Goal: Task Accomplishment & Management: Use online tool/utility

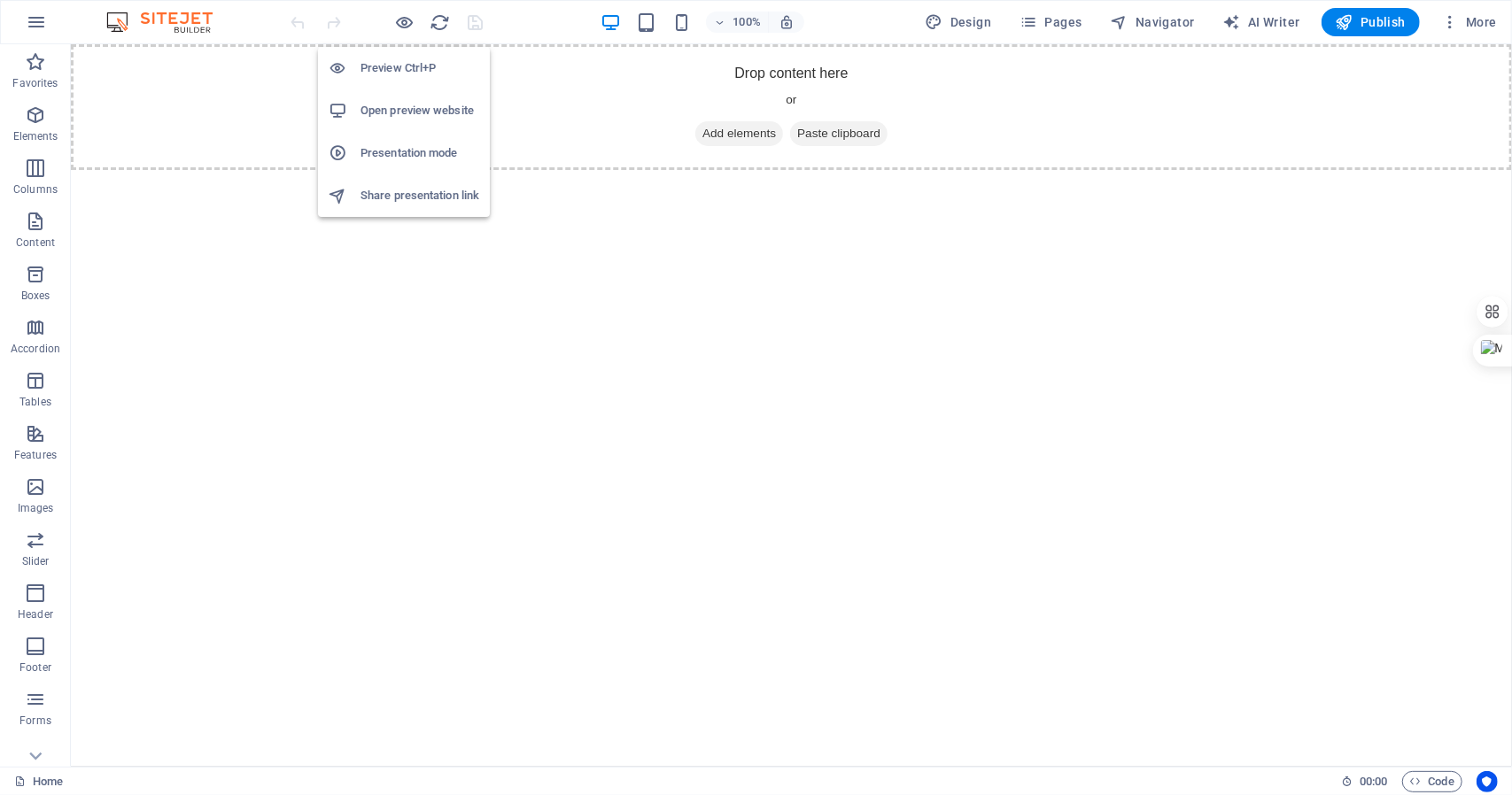
click at [411, 109] on h6 "Open preview website" at bounding box center [419, 110] width 119 height 21
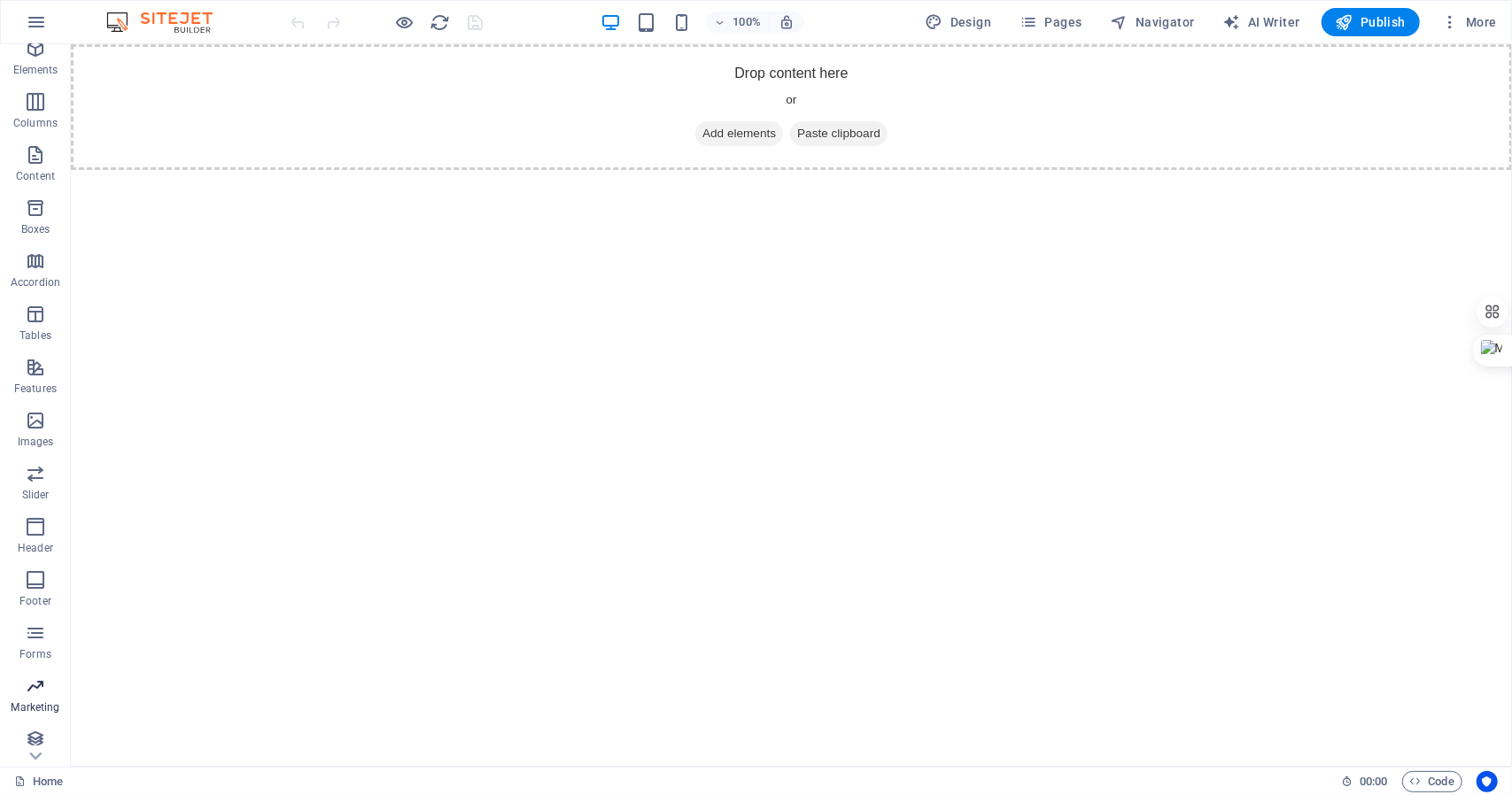
scroll to position [74, 0]
click at [1473, 22] on span "More" at bounding box center [1469, 23] width 56 height 18
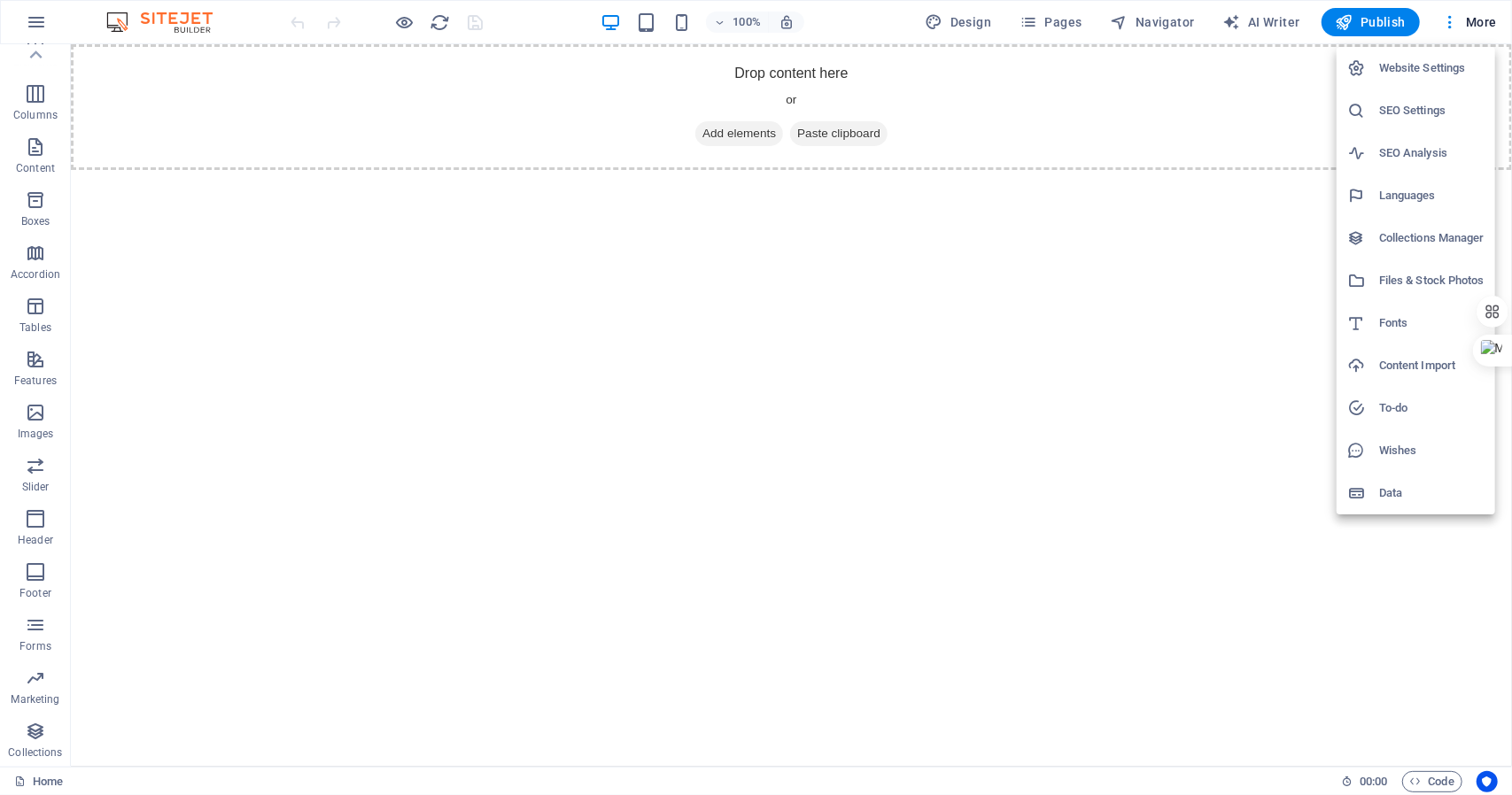
click at [34, 22] on div at bounding box center [756, 398] width 1512 height 795
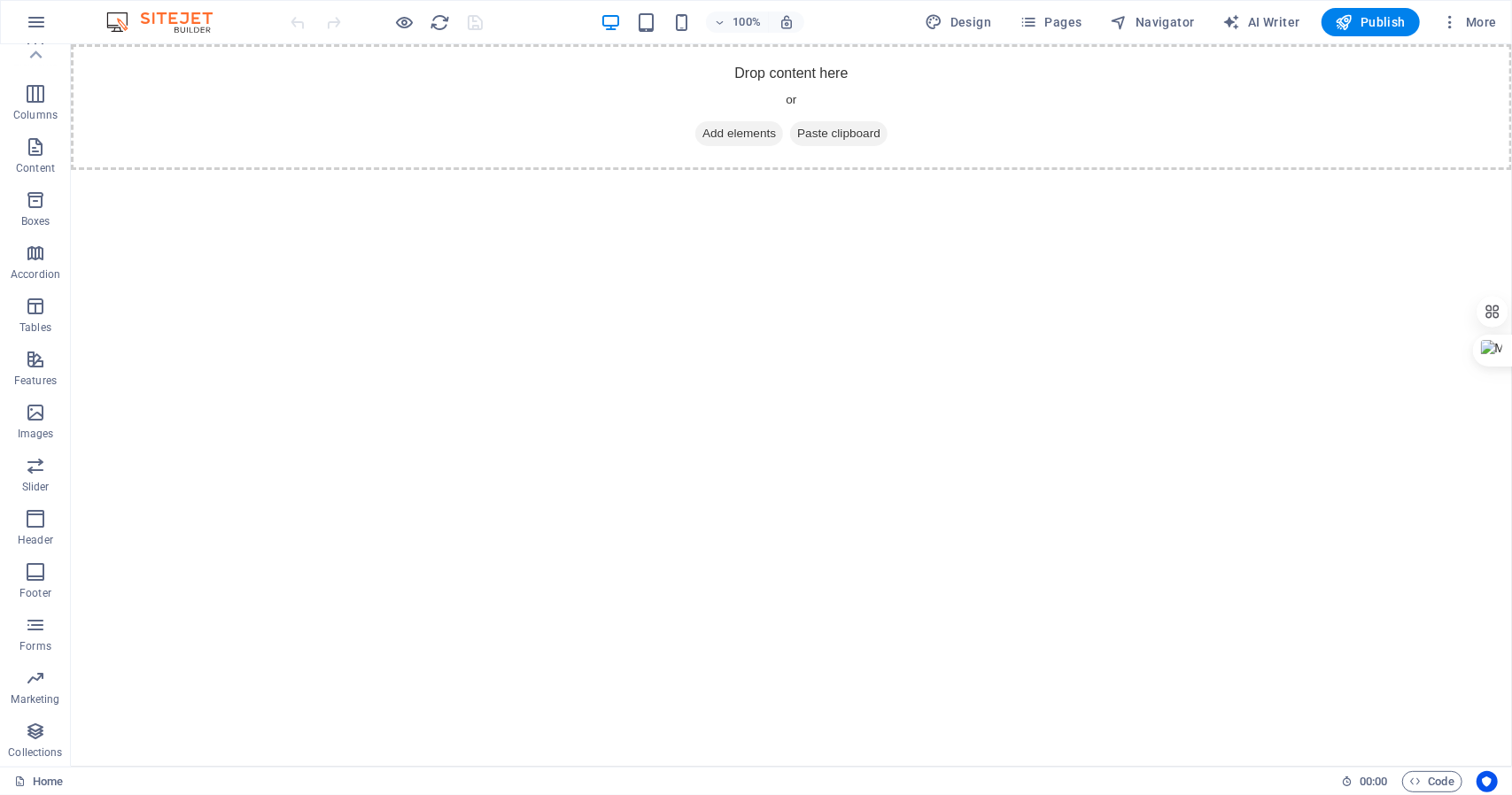
click at [34, 22] on icon "button" at bounding box center [35, 22] width 21 height 21
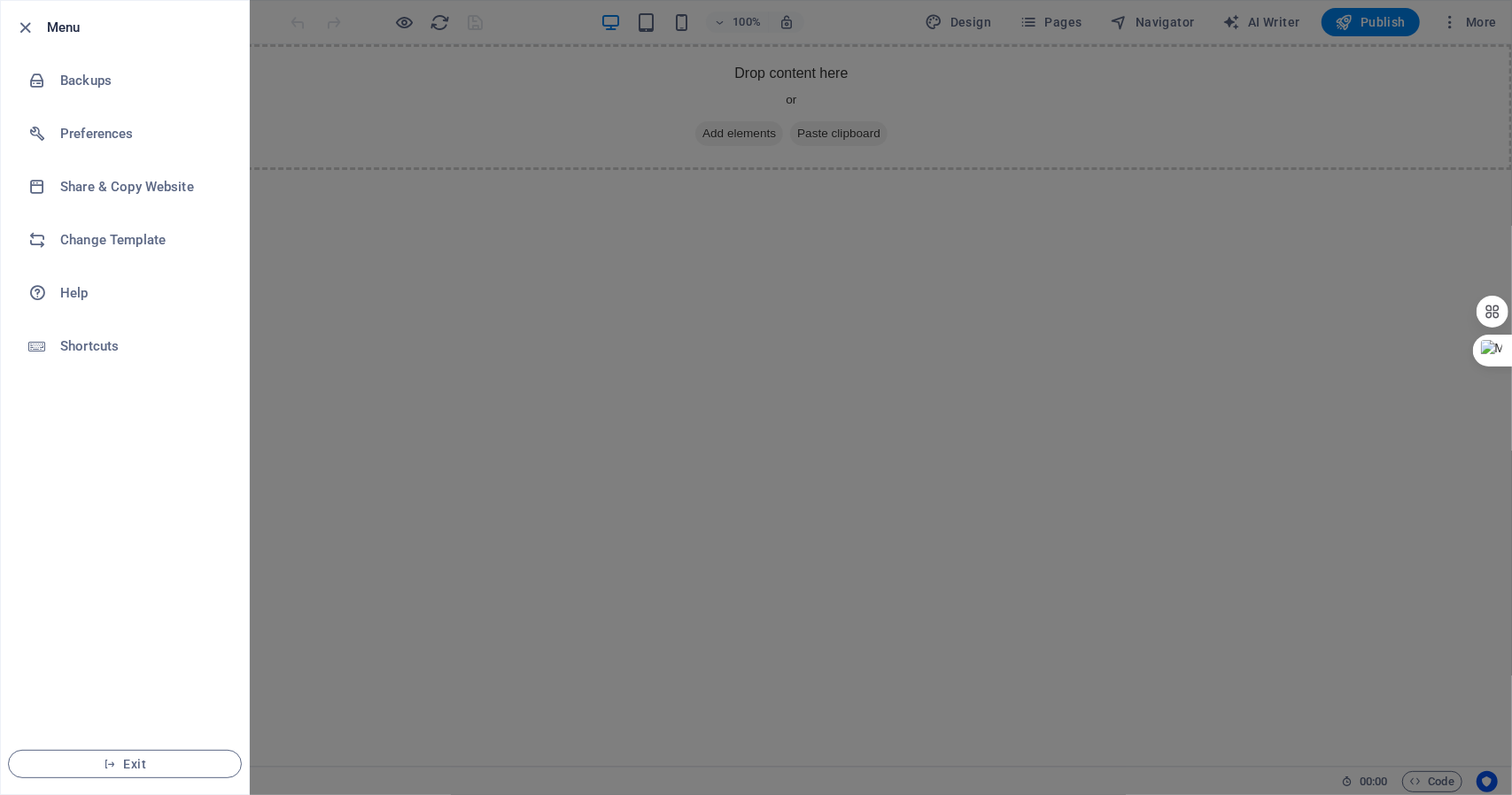
click at [391, 192] on div at bounding box center [756, 398] width 1512 height 795
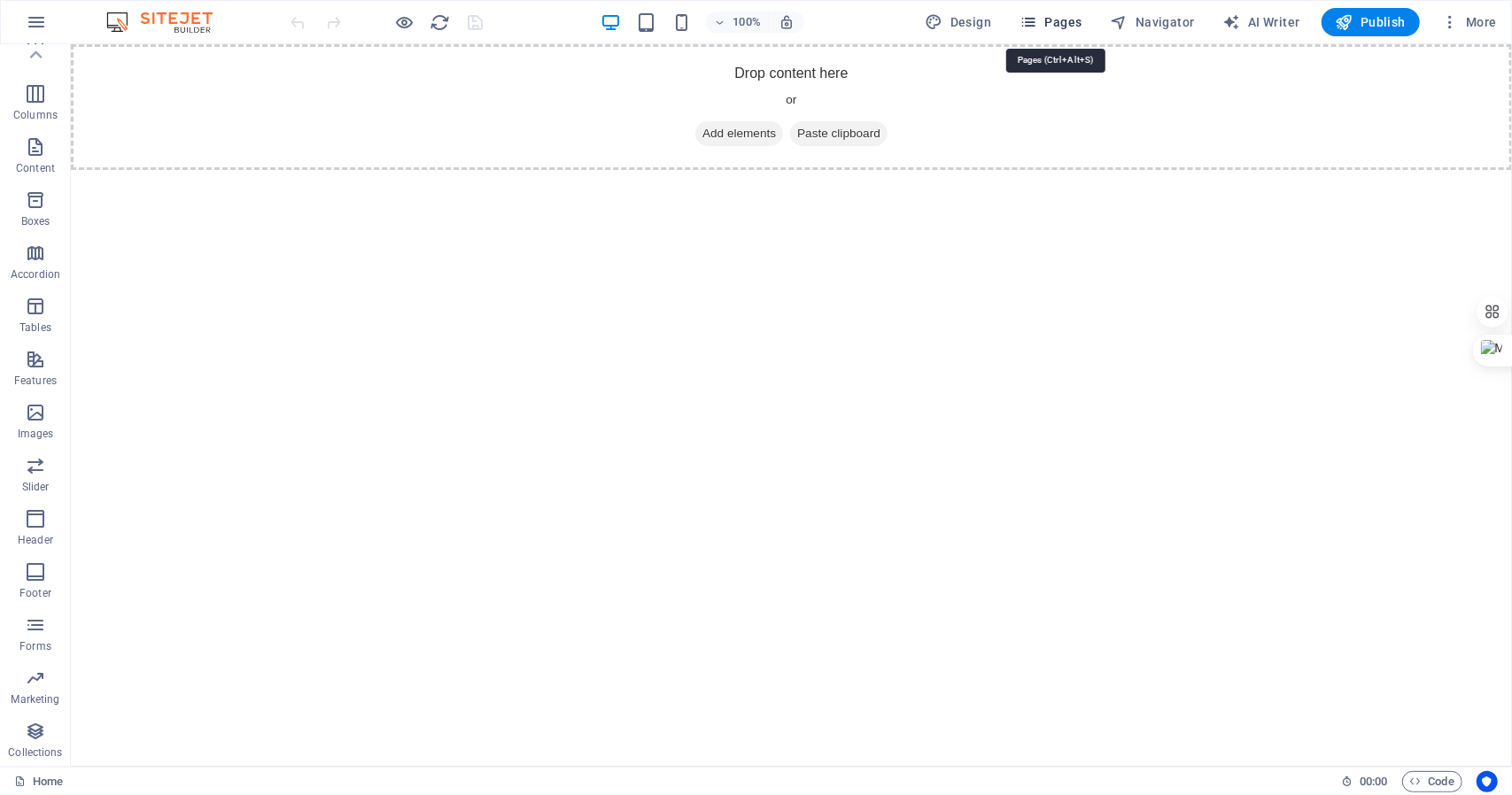
click at [1035, 24] on icon "button" at bounding box center [1028, 23] width 18 height 18
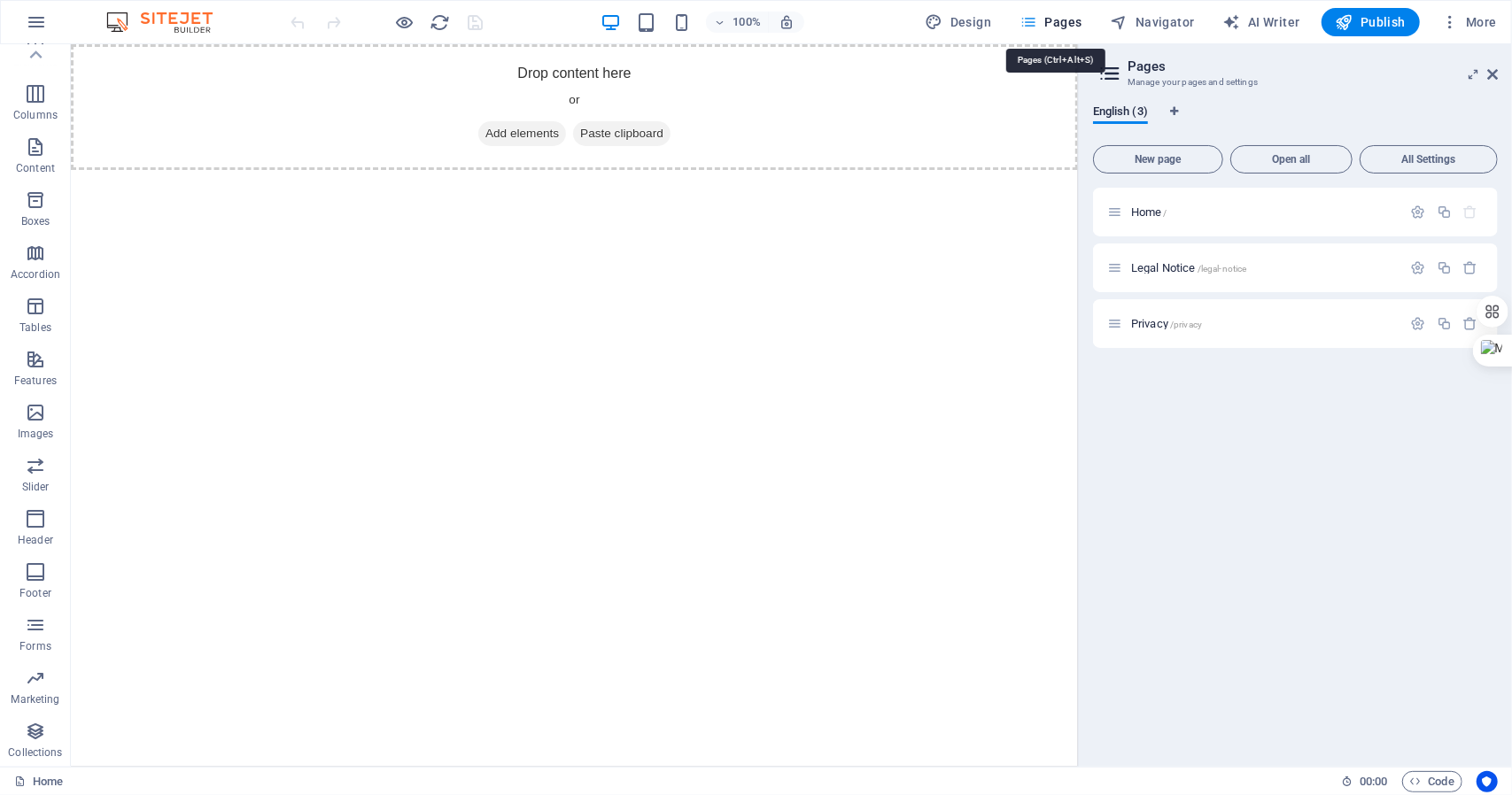
click at [1035, 24] on icon "button" at bounding box center [1028, 23] width 18 height 18
click at [865, 169] on html "Drop content here or Add elements Paste clipboard" at bounding box center [573, 106] width 1006 height 126
click at [28, 24] on icon "button" at bounding box center [35, 22] width 21 height 21
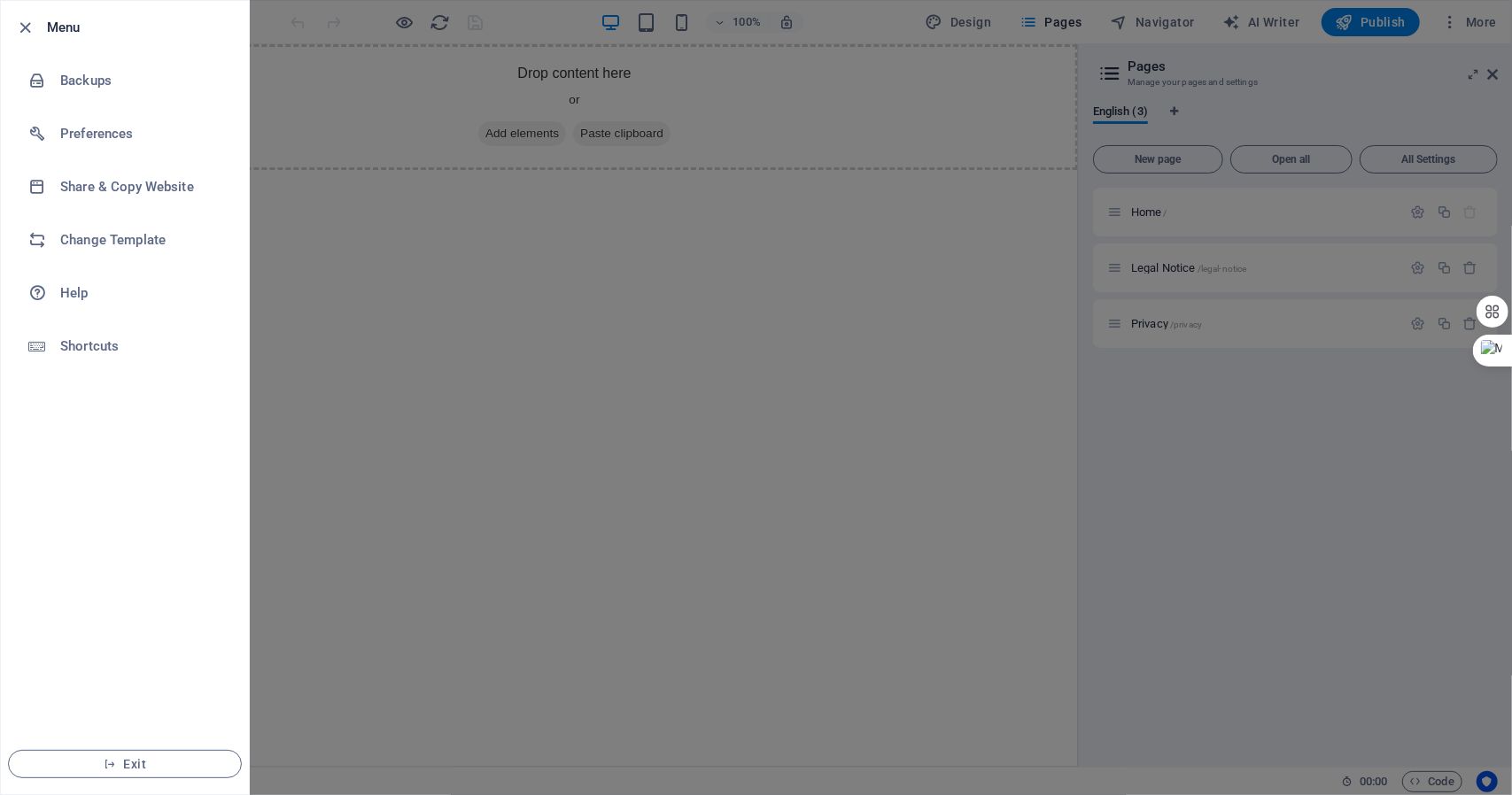
click at [646, 236] on div at bounding box center [756, 398] width 1512 height 795
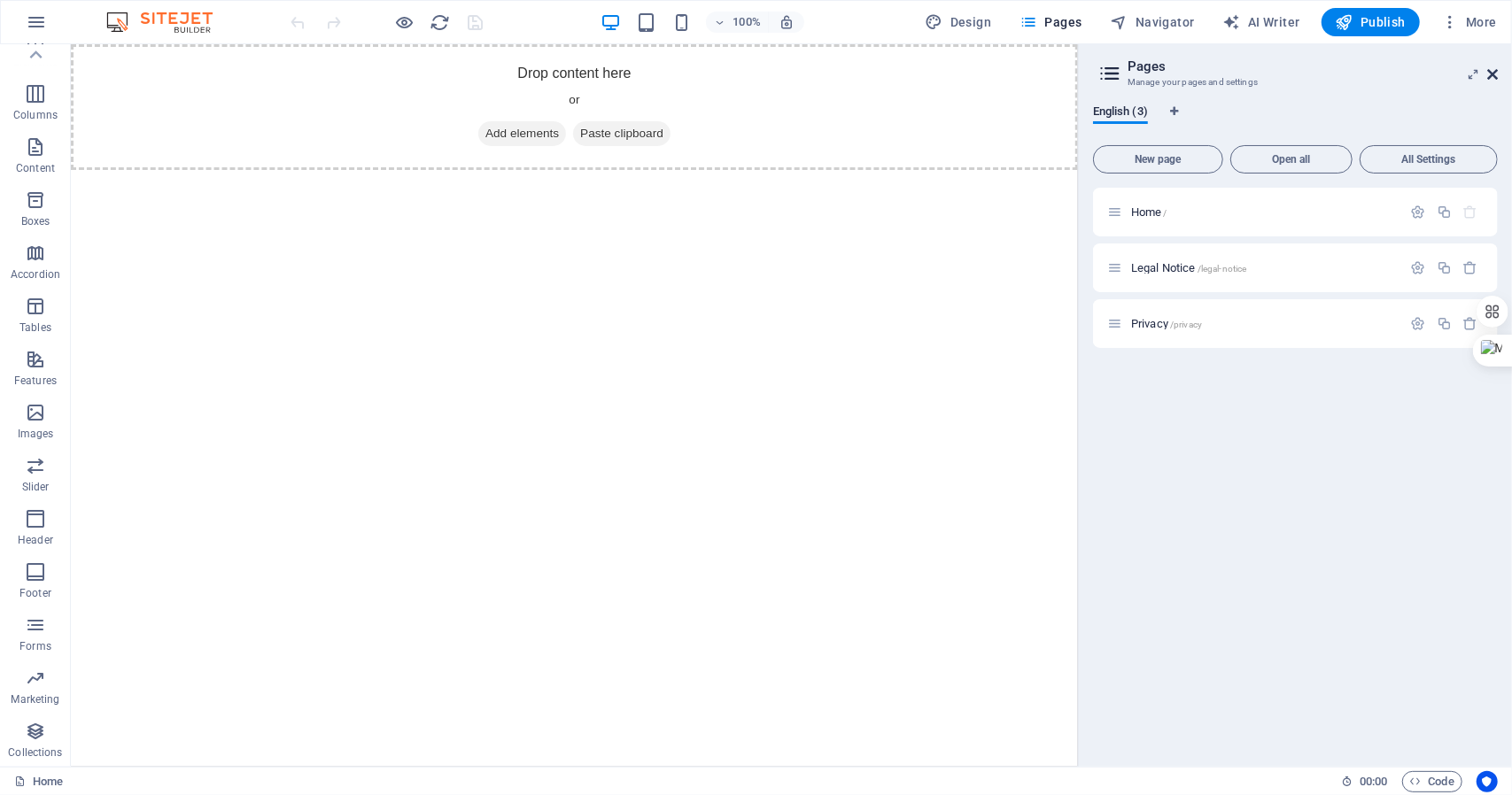
click at [1490, 70] on icon at bounding box center [1492, 74] width 11 height 14
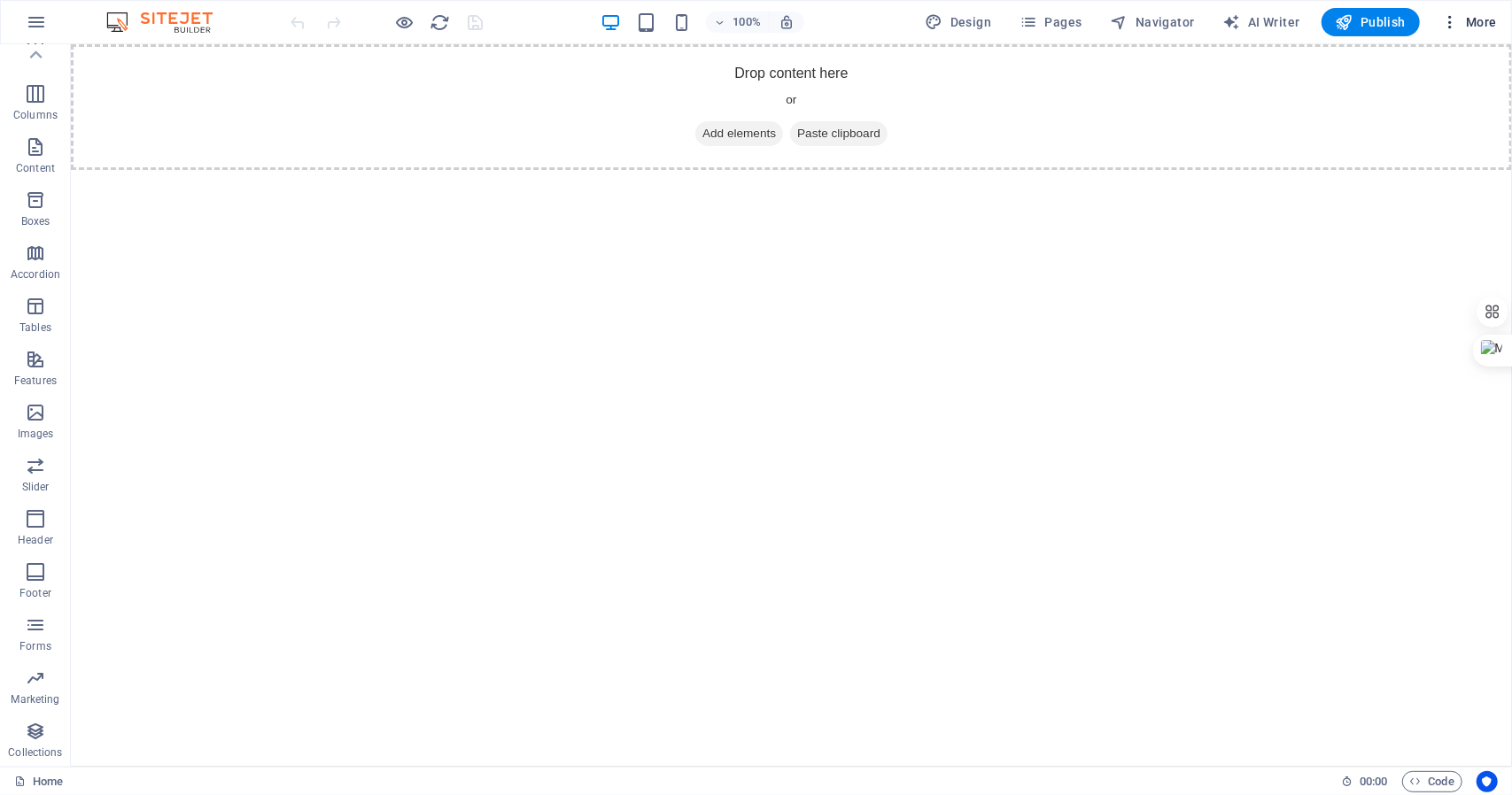
click at [1463, 26] on span "More" at bounding box center [1469, 23] width 56 height 18
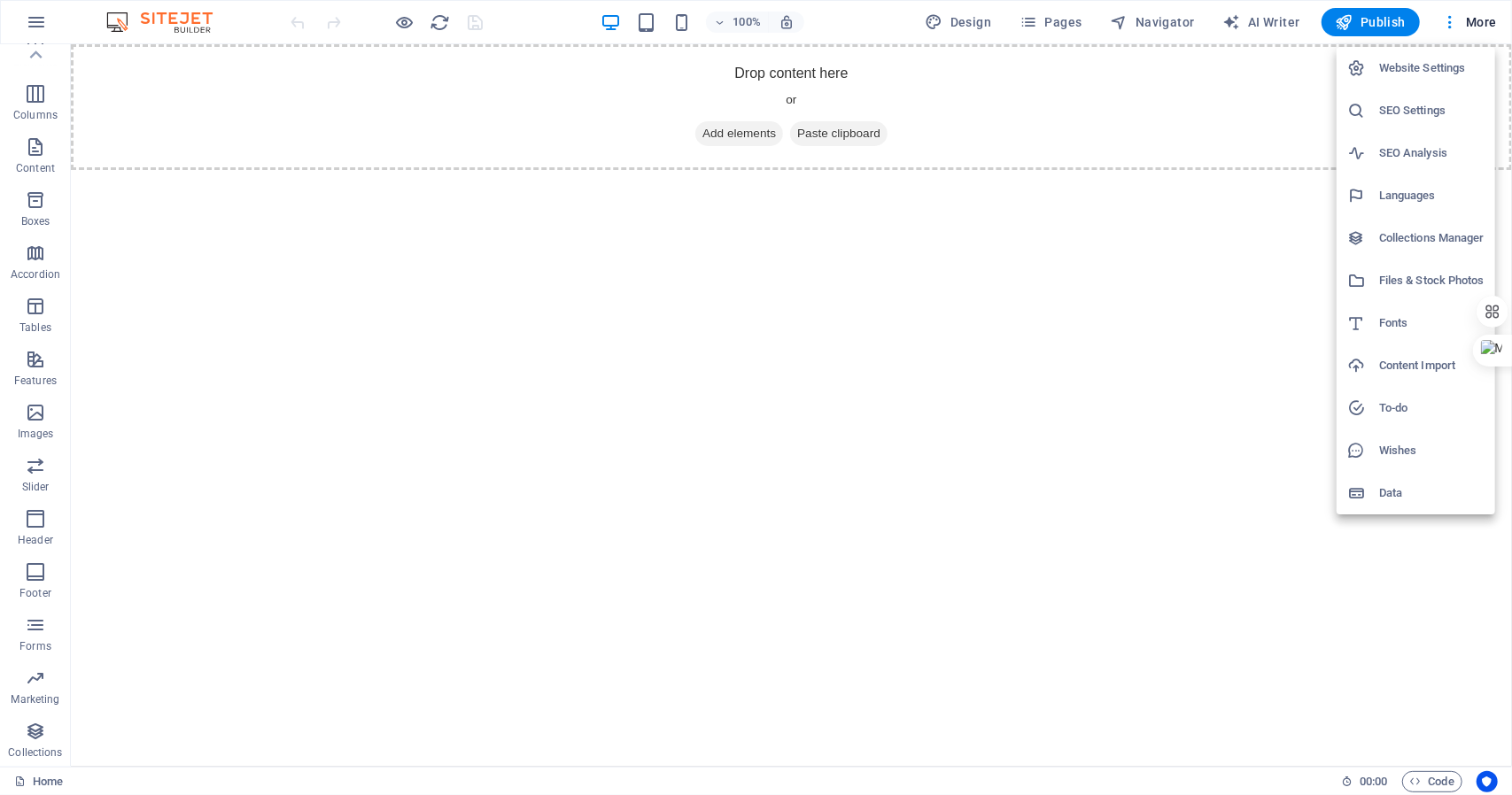
click at [255, 355] on div at bounding box center [756, 398] width 1512 height 795
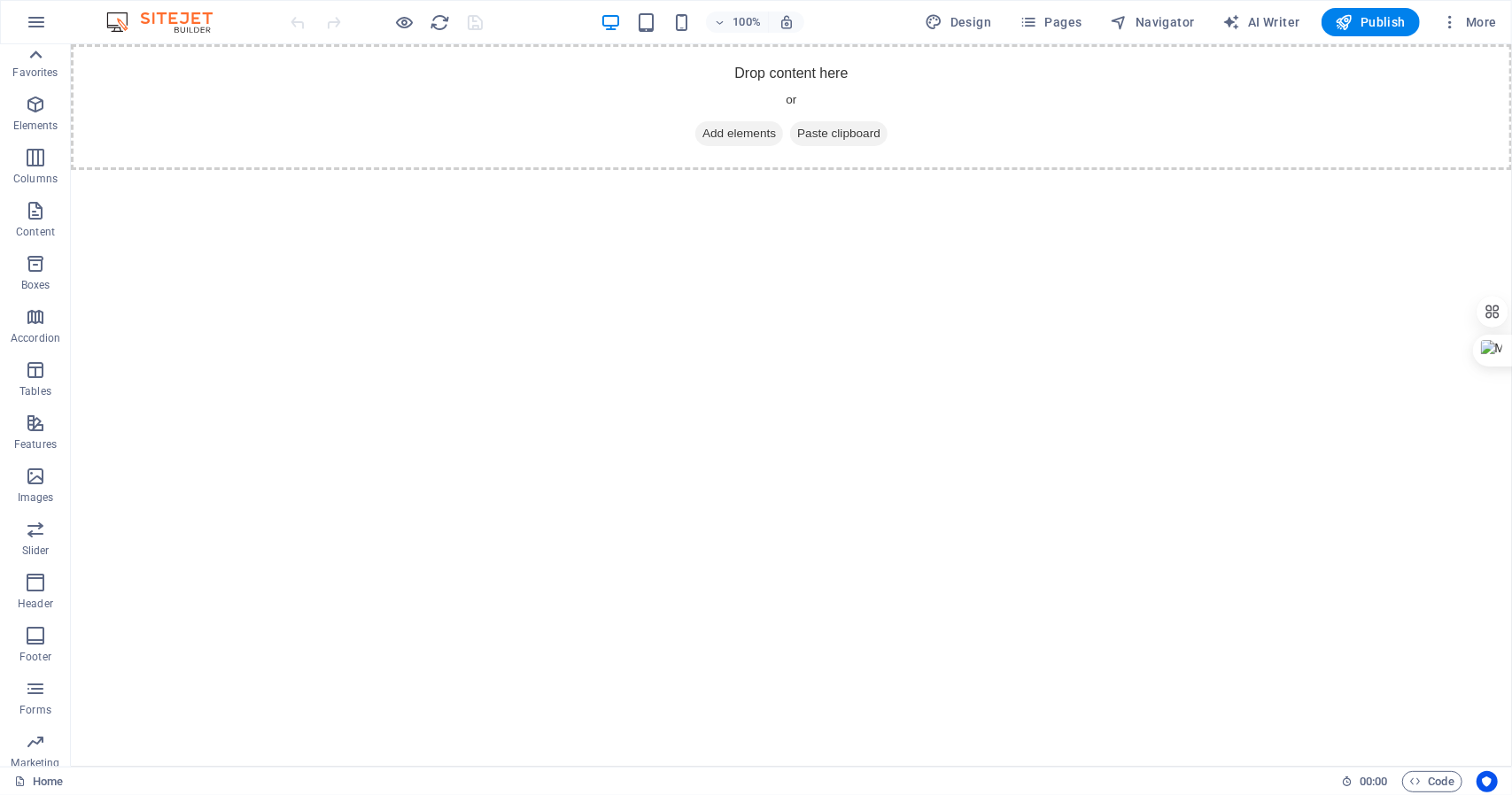
scroll to position [0, 0]
click at [997, 18] on button "Design" at bounding box center [958, 22] width 81 height 28
select select "px"
select select "400"
select select "px"
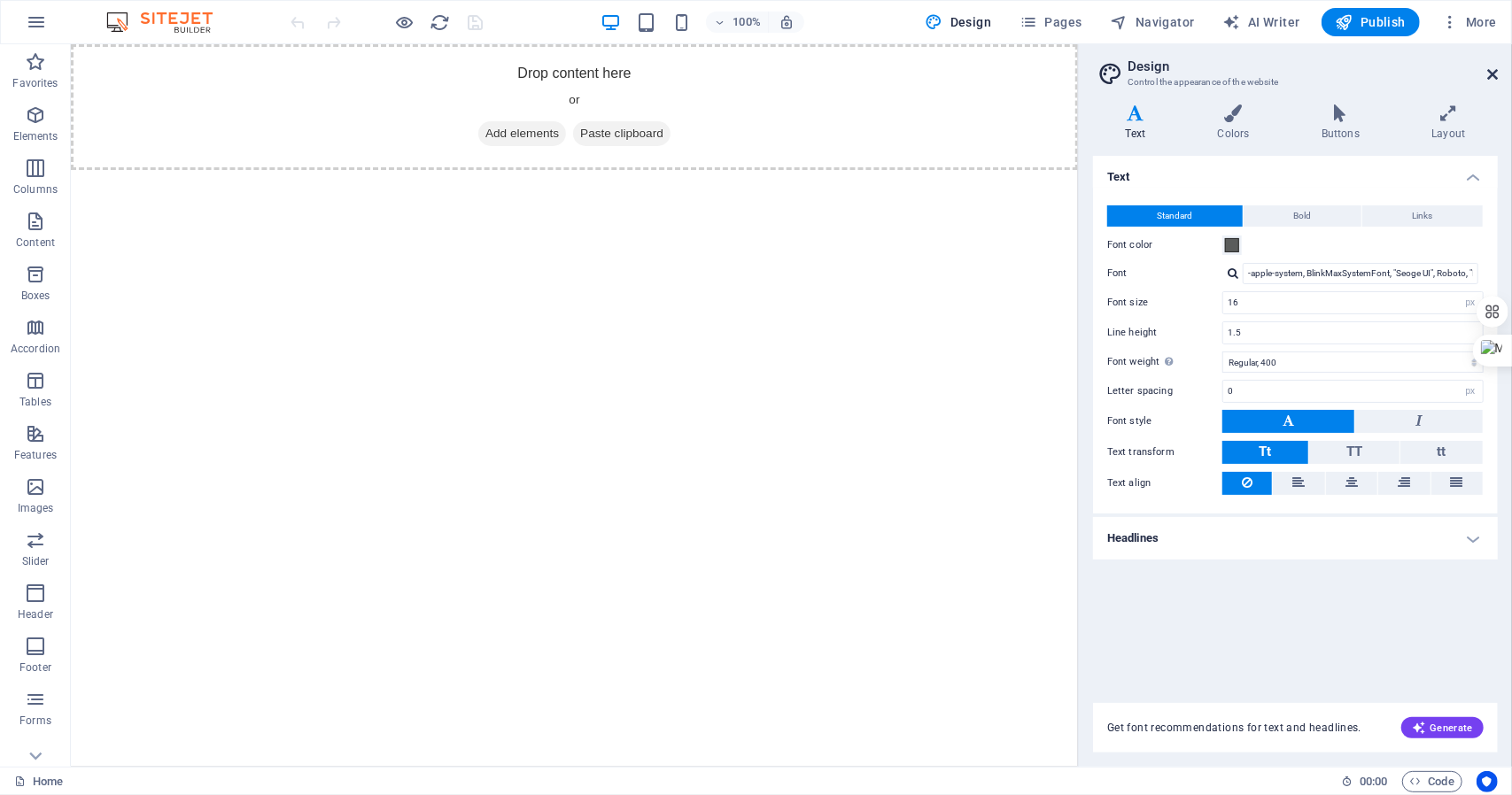
click at [1493, 75] on icon at bounding box center [1492, 74] width 11 height 14
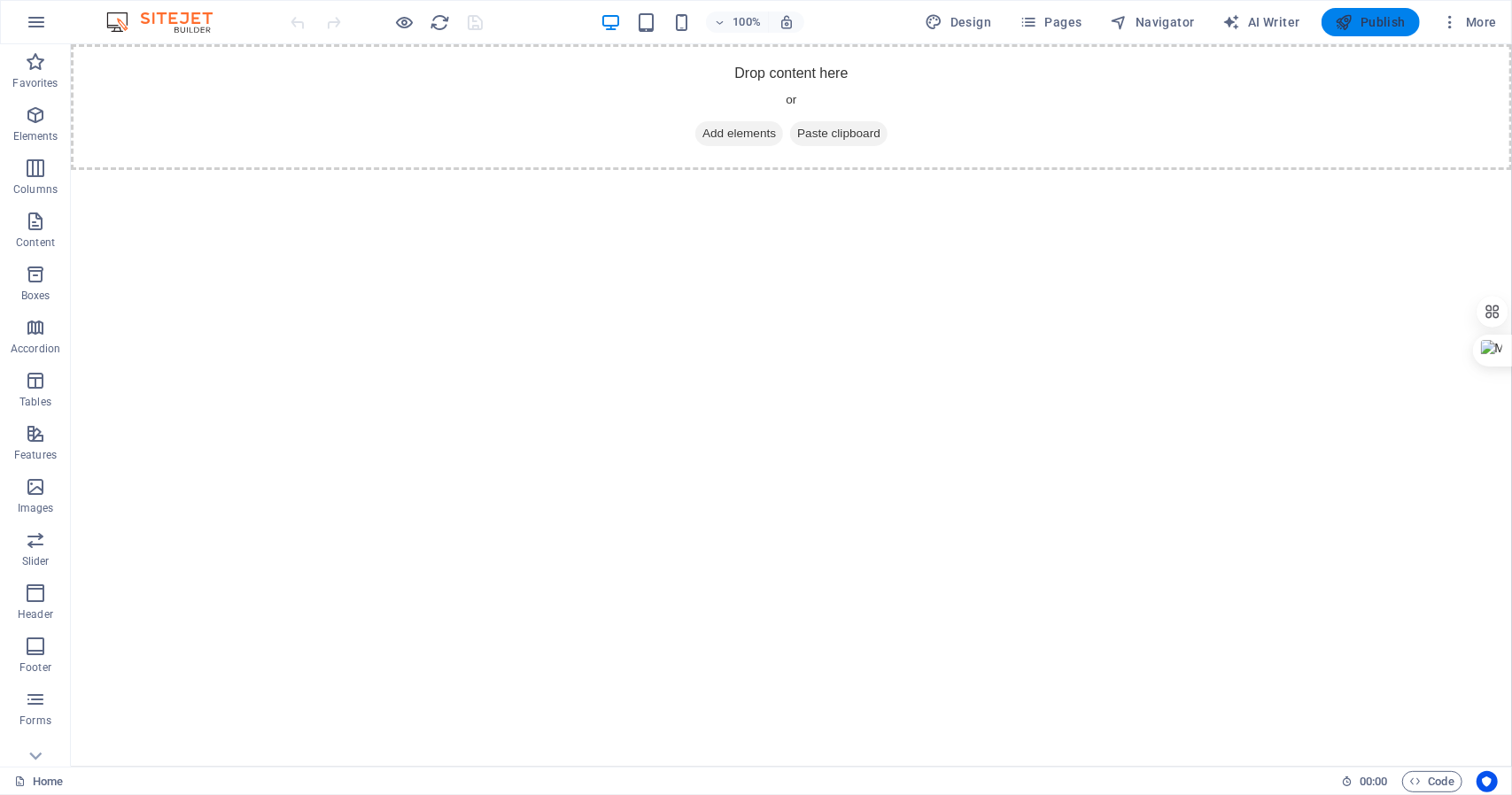
click at [1366, 19] on span "Publish" at bounding box center [1370, 23] width 70 height 18
